Goal: Task Accomplishment & Management: Use online tool/utility

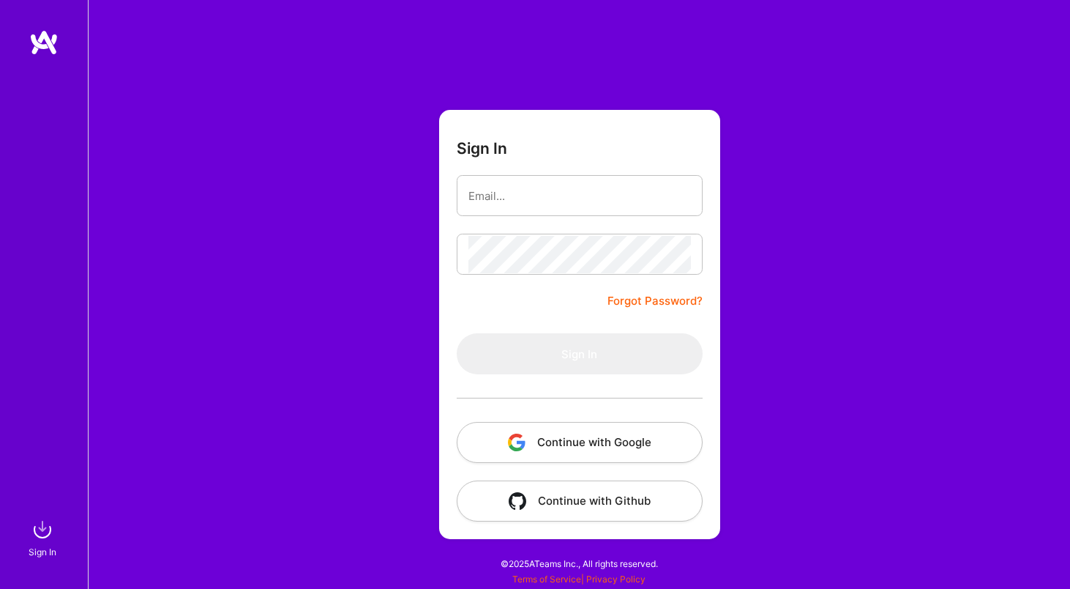
click at [528, 433] on button "Continue with Google" at bounding box center [580, 442] width 246 height 41
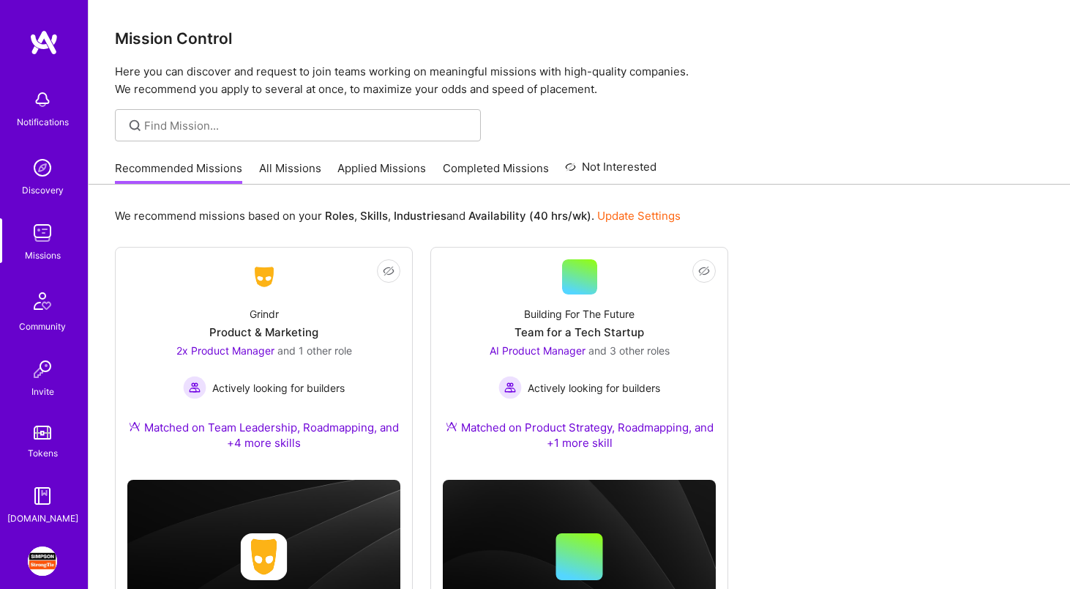
click at [45, 556] on img at bounding box center [42, 560] width 29 height 29
